Goal: Information Seeking & Learning: Learn about a topic

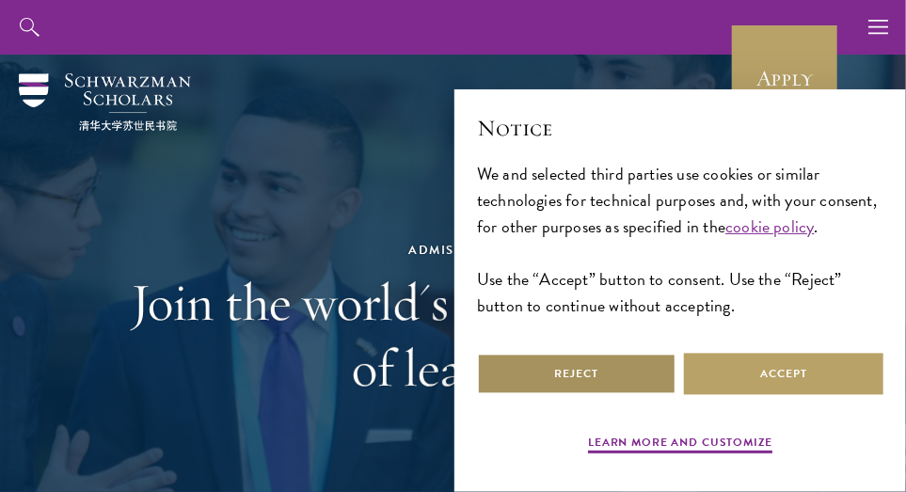
click at [615, 377] on button "Reject" at bounding box center [576, 374] width 199 height 42
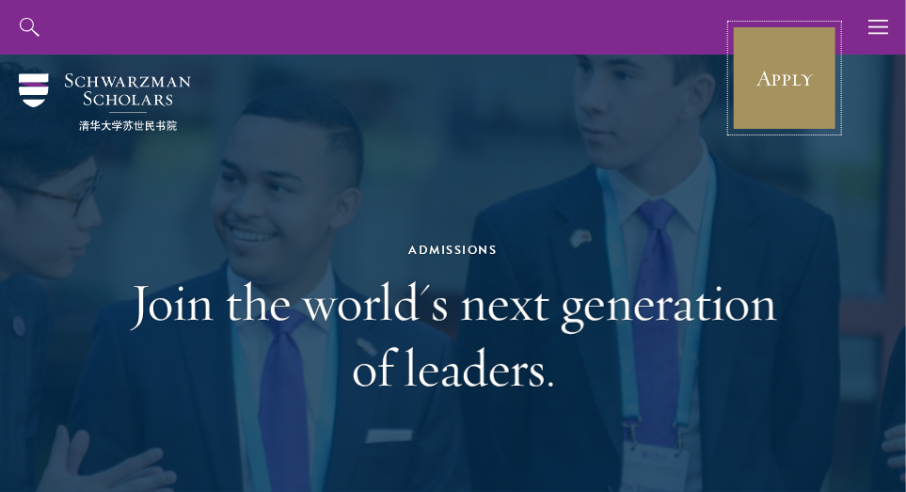
click at [781, 79] on link "Apply" at bounding box center [784, 77] width 105 height 105
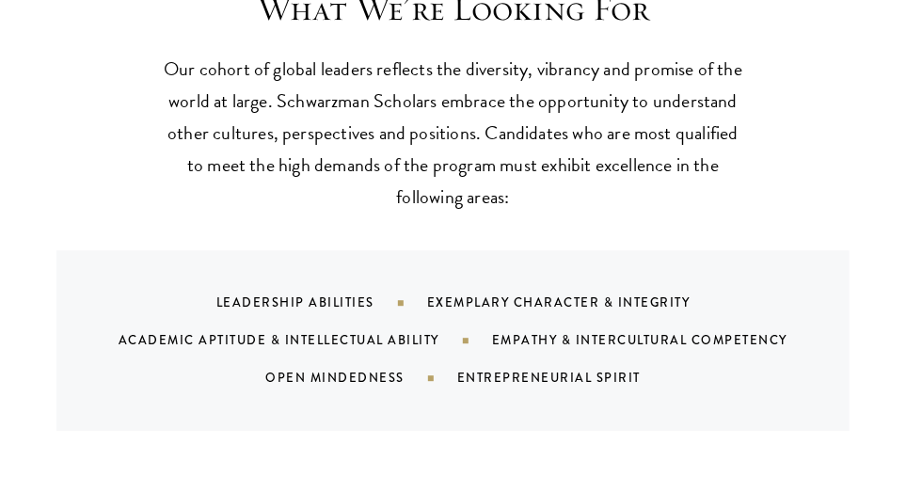
scroll to position [1686, 0]
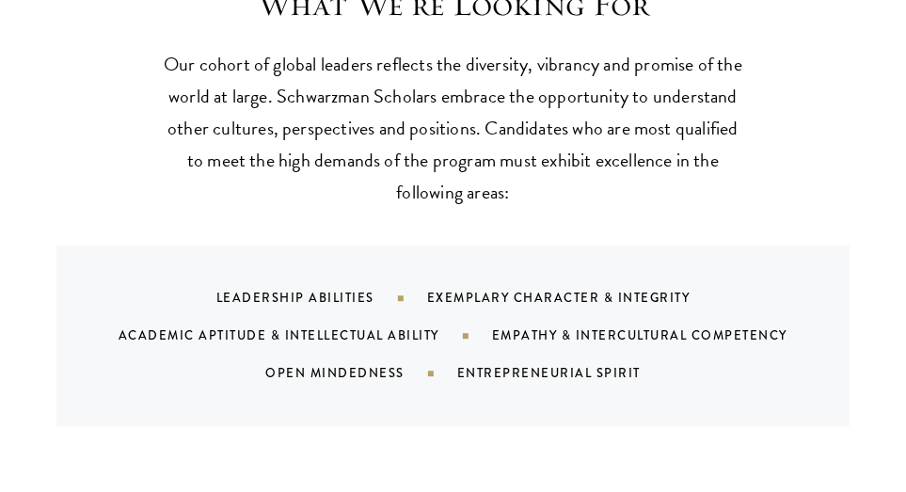
drag, startPoint x: 468, startPoint y: 337, endPoint x: 433, endPoint y: 340, distance: 35.9
click at [467, 337] on div "Academic Aptitude & Intellectual Ability" at bounding box center [305, 335] width 373 height 18
drag, startPoint x: 433, startPoint y: 340, endPoint x: 403, endPoint y: 336, distance: 29.5
click at [431, 340] on div "Academic Aptitude & Intellectual Ability" at bounding box center [305, 335] width 373 height 18
click at [402, 335] on div "Academic Aptitude & Intellectual Ability" at bounding box center [305, 335] width 373 height 18
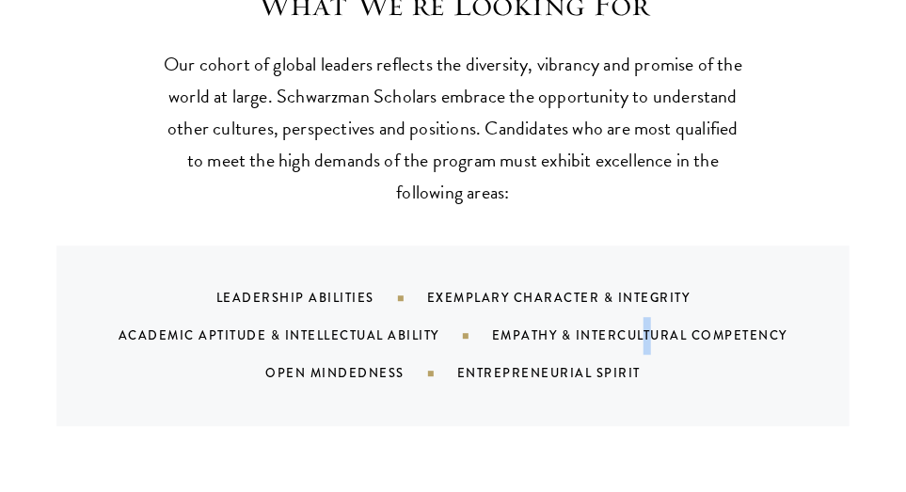
click at [647, 347] on div "Leadership Abilities Exemplary Character & Integrity Academic Aptitude & Intell…" at bounding box center [477, 335] width 748 height 113
click at [674, 332] on div "Empathy & Intercultural Competency" at bounding box center [663, 335] width 342 height 18
drag, startPoint x: 324, startPoint y: 364, endPoint x: 467, endPoint y: 356, distance: 144.1
click at [340, 367] on div "Open Mindedness" at bounding box center [361, 373] width 192 height 18
click at [598, 381] on div "Leadership Abilities Exemplary Character & Integrity Academic Aptitude & Intell…" at bounding box center [477, 335] width 748 height 113
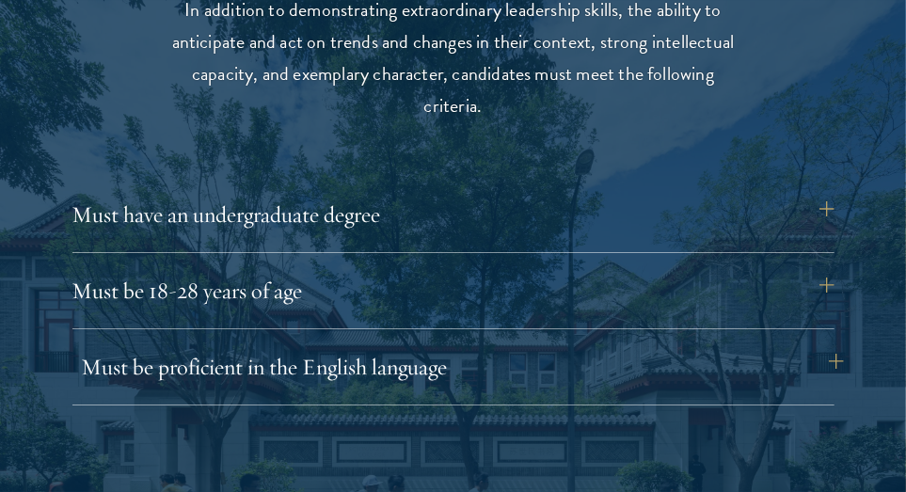
scroll to position [2423, 0]
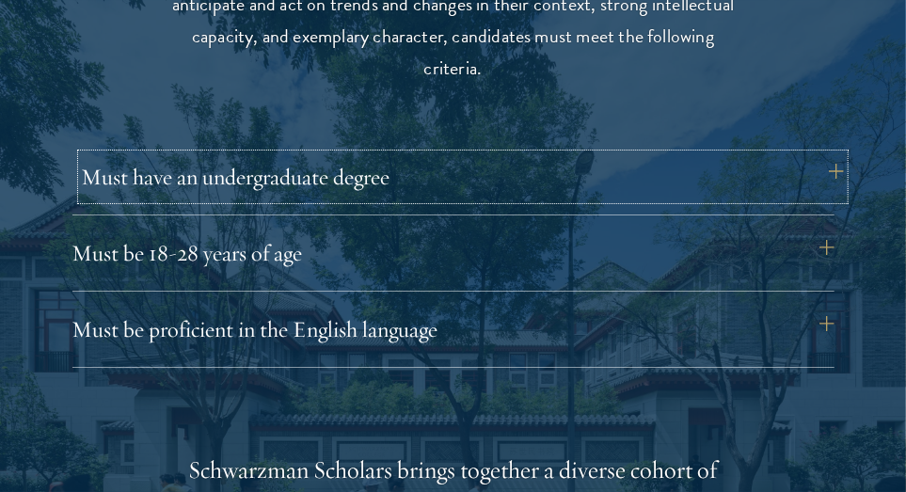
click at [559, 183] on button "Must have an undergraduate degree" at bounding box center [463, 176] width 762 height 45
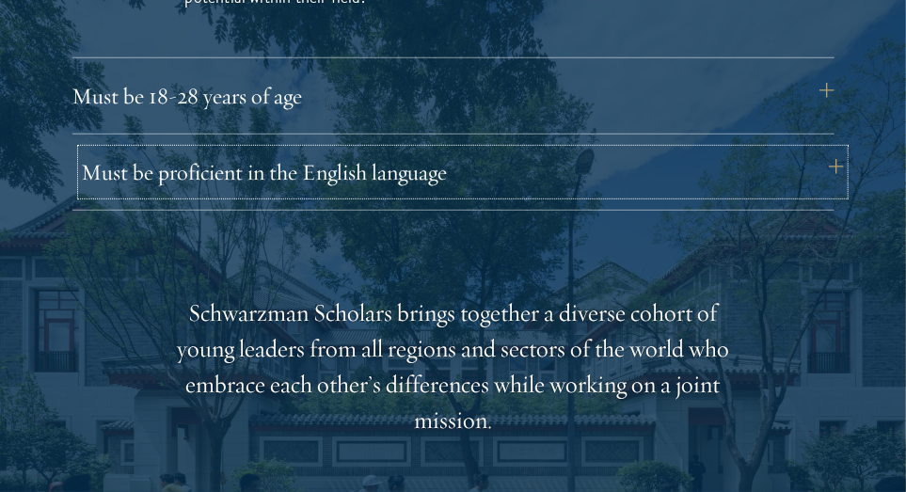
click at [498, 187] on button "Must be proficient in the English language" at bounding box center [463, 172] width 762 height 45
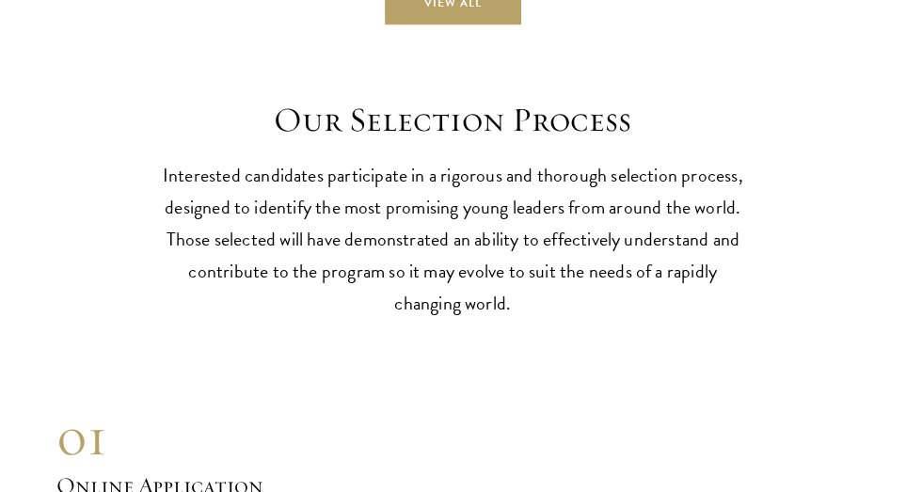
scroll to position [6229, 0]
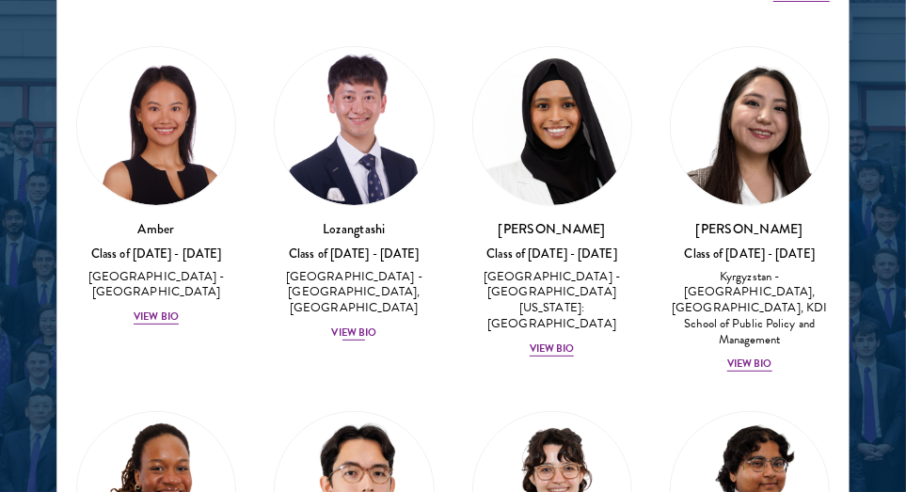
scroll to position [2538, 0]
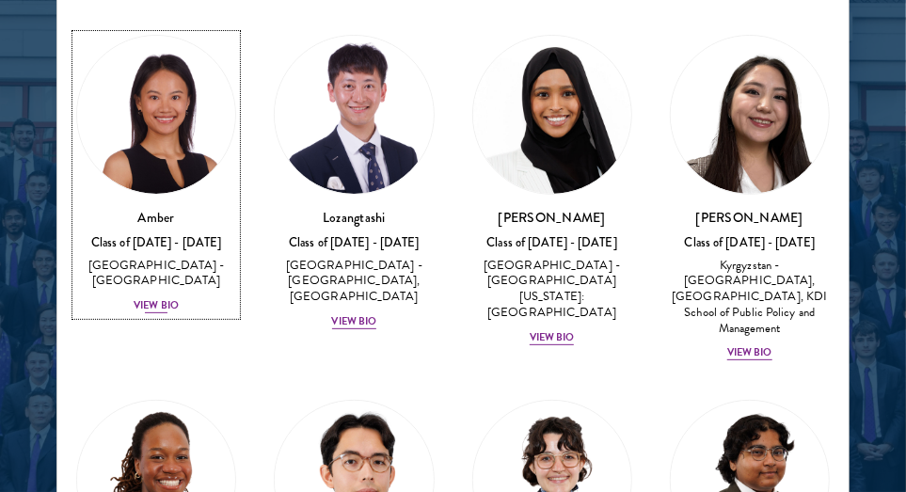
click at [164, 298] on div "View Bio" at bounding box center [156, 305] width 45 height 15
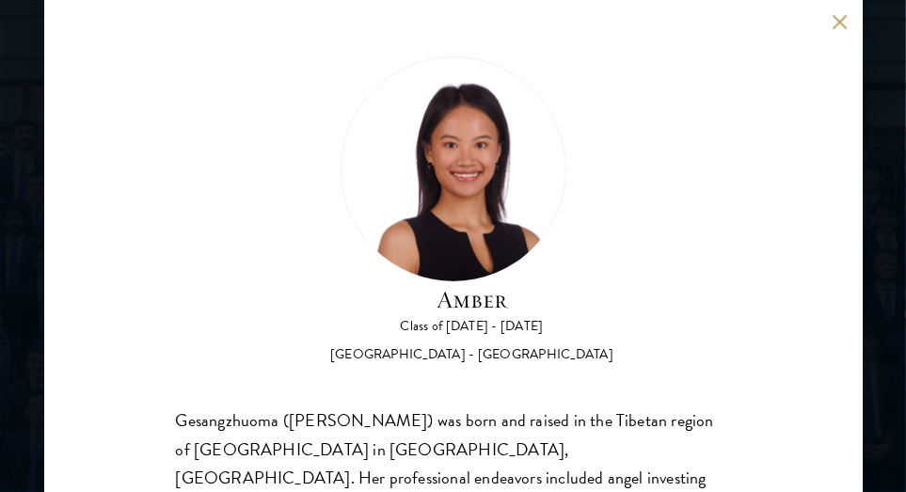
click at [833, 22] on button at bounding box center [840, 22] width 16 height 16
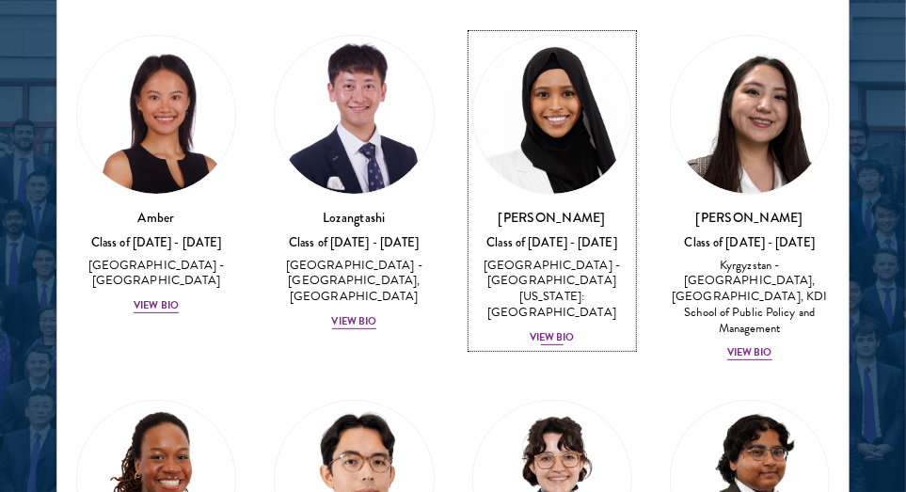
click at [541, 330] on div "View Bio" at bounding box center [551, 337] width 45 height 15
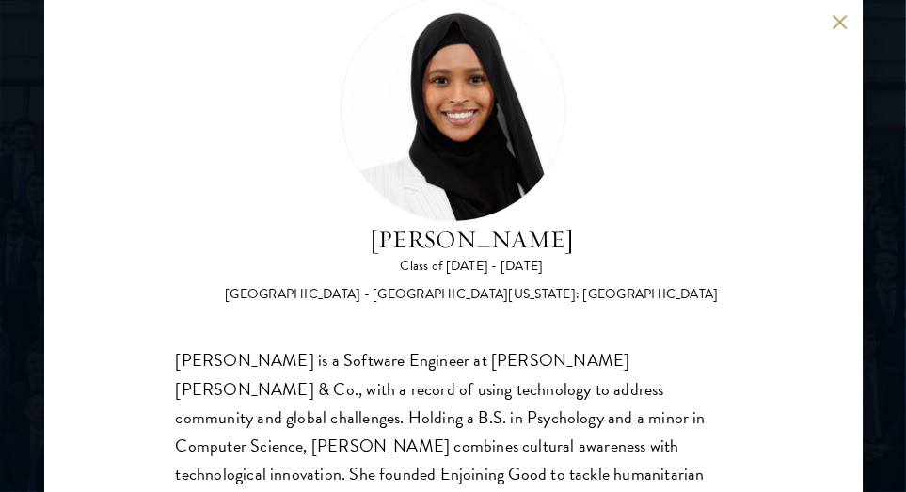
scroll to position [198, 0]
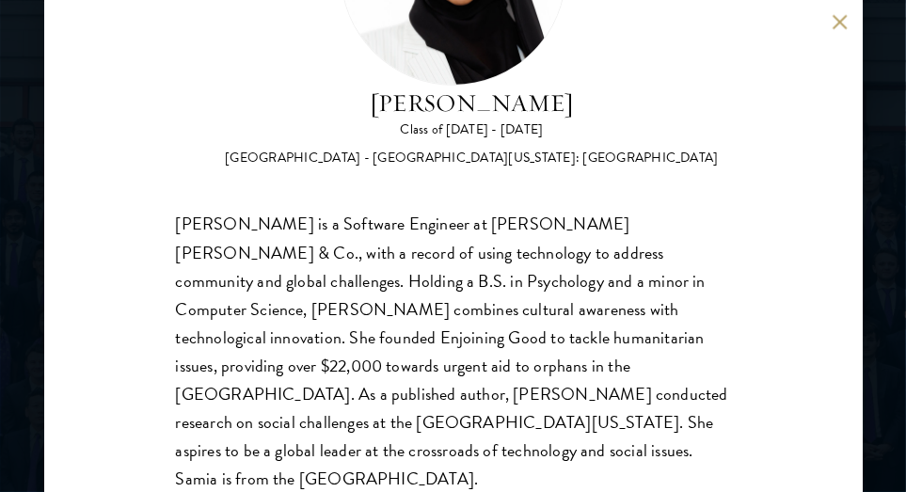
click at [829, 23] on div "[PERSON_NAME] Class of [DATE] - [DATE] [GEOGRAPHIC_DATA] - [GEOGRAPHIC_DATA][US…" at bounding box center [453, 246] width 818 height 492
click at [837, 26] on button at bounding box center [840, 22] width 16 height 16
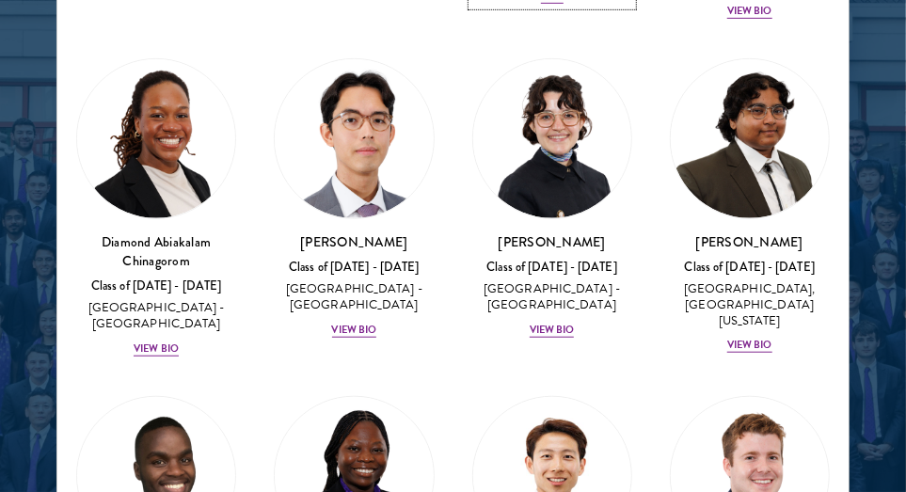
scroll to position [376, 0]
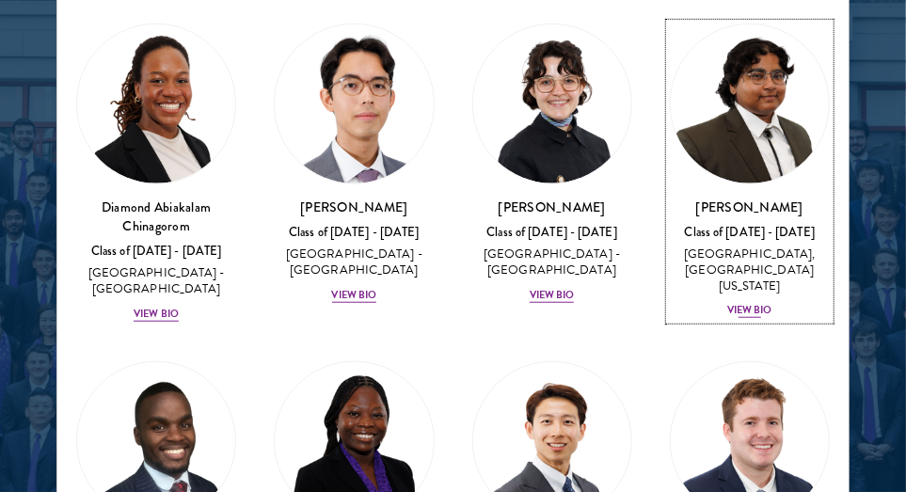
click at [735, 303] on div "View Bio" at bounding box center [749, 310] width 45 height 15
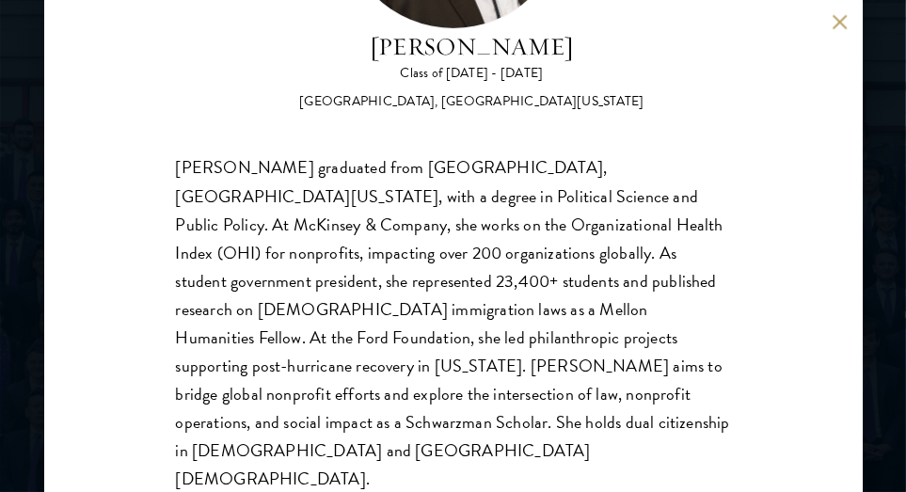
scroll to position [2633, 0]
click at [842, 22] on button at bounding box center [840, 22] width 16 height 16
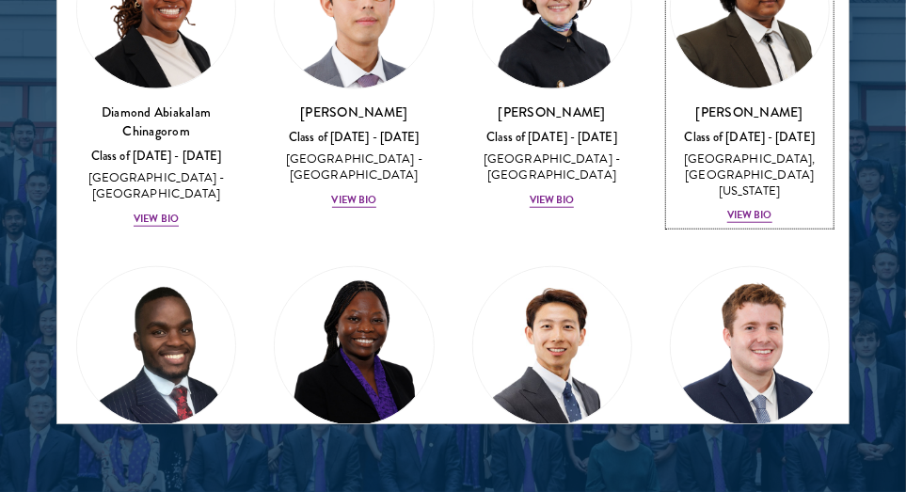
scroll to position [2557, 0]
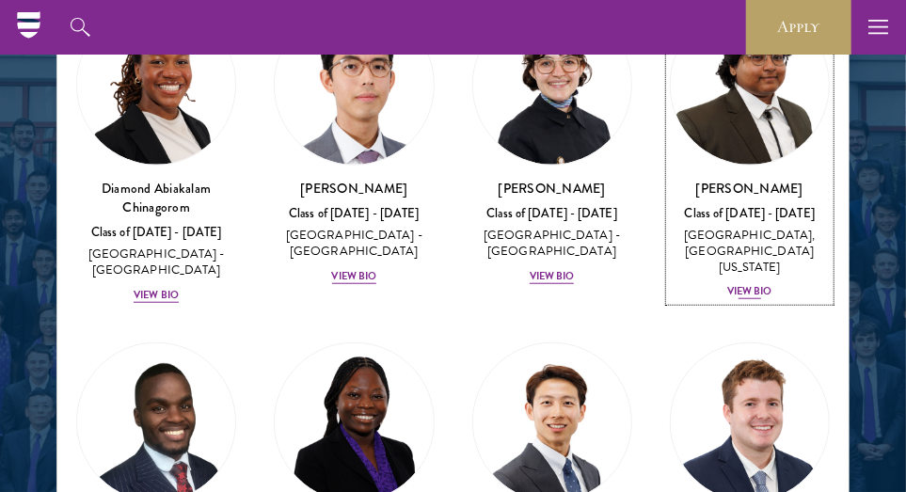
click at [738, 272] on div "[PERSON_NAME] Class of [DATE] - [DATE] [GEOGRAPHIC_DATA] - [GEOGRAPHIC_DATA], […" at bounding box center [750, 240] width 160 height 123
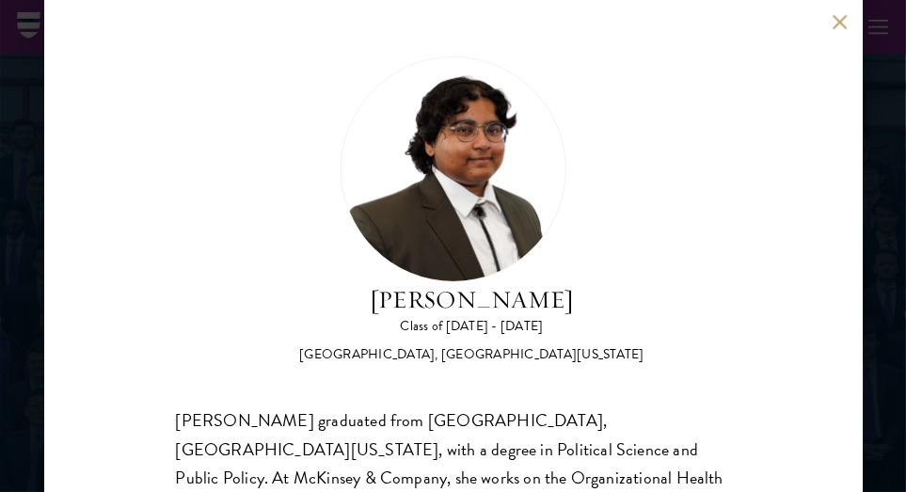
click at [834, 34] on div "[PERSON_NAME] Class of [DATE] - [DATE] [GEOGRAPHIC_DATA] - [GEOGRAPHIC_DATA], […" at bounding box center [453, 246] width 818 height 492
click at [845, 25] on button at bounding box center [840, 22] width 16 height 16
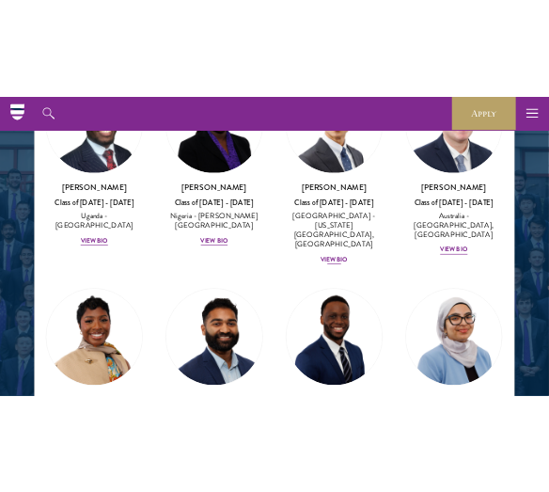
scroll to position [188, 0]
